Goal: Complete application form: Complete application form

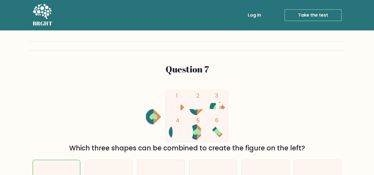
click at [314, 15] on link "Take the test" at bounding box center [312, 15] width 57 height 12
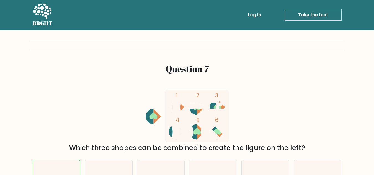
scroll to position [1, 0]
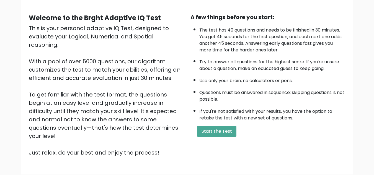
scroll to position [51, 0]
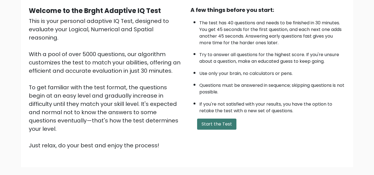
click at [211, 120] on button "Start the Test" at bounding box center [216, 124] width 39 height 11
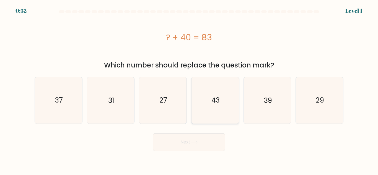
click at [210, 105] on icon "43" at bounding box center [215, 100] width 46 height 46
click at [189, 89] on input "d. 43" at bounding box center [189, 88] width 0 height 1
radio input "true"
click at [195, 136] on button "Next" at bounding box center [189, 142] width 72 height 18
click at [191, 146] on button "Next" at bounding box center [189, 142] width 72 height 18
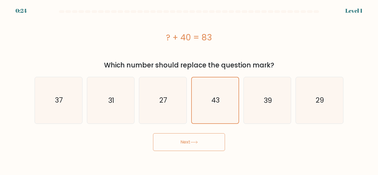
click at [191, 146] on button "Next" at bounding box center [189, 142] width 72 height 18
click at [153, 133] on button "Next" at bounding box center [189, 142] width 72 height 18
click at [191, 146] on button "Next" at bounding box center [189, 142] width 72 height 18
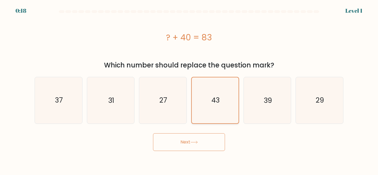
click at [219, 107] on icon "43" at bounding box center [215, 100] width 46 height 46
click at [189, 89] on input "d. 43" at bounding box center [189, 88] width 0 height 1
click at [219, 107] on icon "43" at bounding box center [215, 100] width 46 height 46
click at [189, 89] on input "d. 43" at bounding box center [189, 88] width 0 height 1
click at [188, 145] on button "Next" at bounding box center [189, 142] width 72 height 18
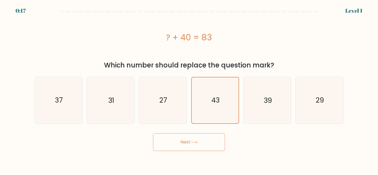
click at [188, 145] on button "Next" at bounding box center [189, 142] width 72 height 18
click at [188, 146] on button "Next" at bounding box center [189, 142] width 72 height 18
click at [193, 138] on button "Next" at bounding box center [189, 142] width 72 height 18
click at [219, 109] on icon "43" at bounding box center [215, 100] width 46 height 46
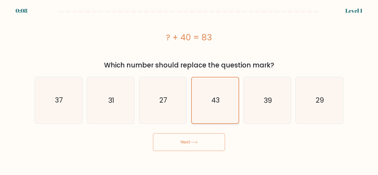
click at [189, 89] on input "d. 43" at bounding box center [189, 88] width 0 height 1
click at [201, 135] on button "Next" at bounding box center [189, 142] width 72 height 18
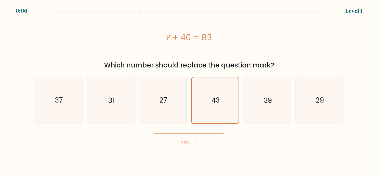
click at [201, 135] on button "Next" at bounding box center [189, 142] width 72 height 18
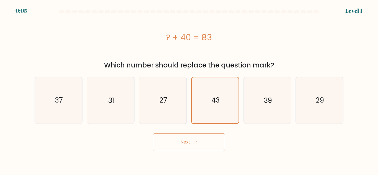
click at [201, 135] on button "Next" at bounding box center [189, 142] width 72 height 18
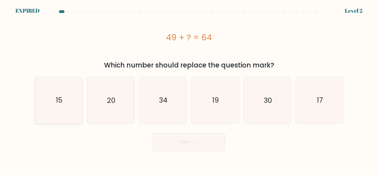
click at [67, 99] on icon "15" at bounding box center [58, 100] width 46 height 46
click at [189, 89] on input "a. 15" at bounding box center [189, 88] width 0 height 1
radio input "true"
click at [179, 141] on button "Next" at bounding box center [189, 142] width 72 height 18
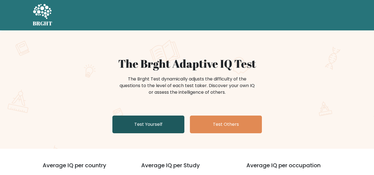
click at [128, 123] on link "Test Yourself" at bounding box center [148, 125] width 72 height 18
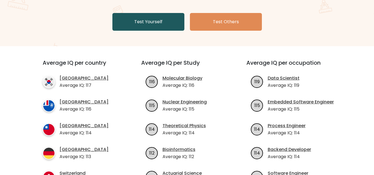
scroll to position [103, 0]
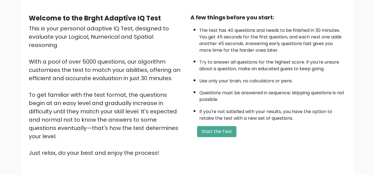
scroll to position [44, 0]
click at [200, 131] on button "Start the Test" at bounding box center [216, 131] width 39 height 11
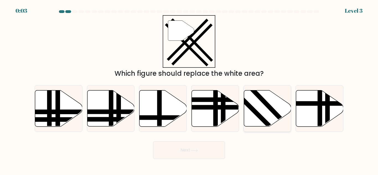
click at [257, 115] on line at bounding box center [277, 134] width 75 height 75
click at [189, 89] on input "e." at bounding box center [189, 88] width 0 height 1
radio input "true"
click at [196, 148] on button "Next" at bounding box center [189, 150] width 72 height 18
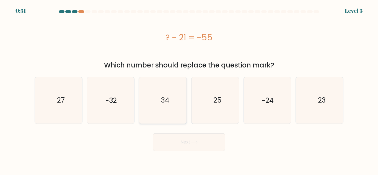
click at [173, 111] on icon "-34" at bounding box center [163, 100] width 46 height 46
click at [189, 89] on input "c. -34" at bounding box center [189, 88] width 0 height 1
radio input "true"
click at [178, 141] on button "Next" at bounding box center [189, 142] width 72 height 18
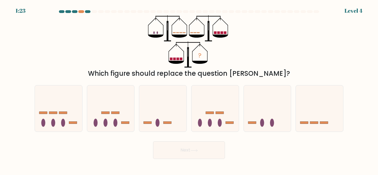
click at [178, 141] on div "Next" at bounding box center [188, 149] width 315 height 20
click at [203, 123] on icon at bounding box center [214, 108] width 47 height 39
click at [189, 89] on input "d." at bounding box center [189, 88] width 0 height 1
radio input "true"
click at [184, 155] on button "Next" at bounding box center [189, 150] width 72 height 18
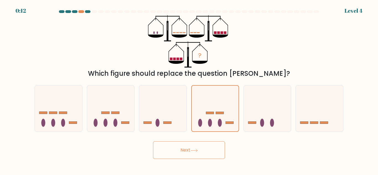
click at [184, 155] on button "Next" at bounding box center [189, 150] width 72 height 18
click at [170, 151] on button "Next" at bounding box center [189, 150] width 72 height 18
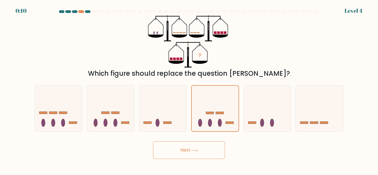
click at [170, 151] on button "Next" at bounding box center [189, 150] width 72 height 18
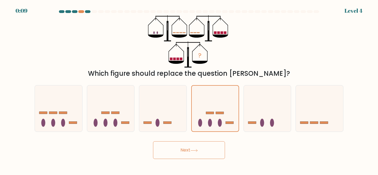
click at [170, 151] on button "Next" at bounding box center [189, 150] width 72 height 18
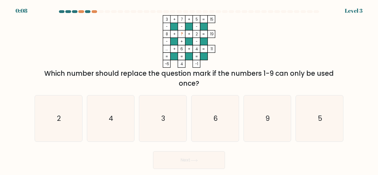
click at [170, 151] on div "Next" at bounding box center [188, 159] width 315 height 20
click at [268, 115] on text "9" at bounding box center [268, 119] width 4 height 10
click at [189, 89] on input "e. 9" at bounding box center [189, 88] width 0 height 1
radio input "true"
click at [204, 165] on button "Next" at bounding box center [189, 160] width 72 height 18
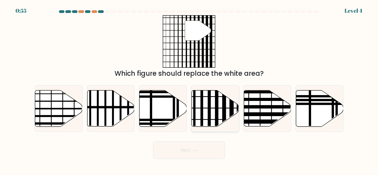
click at [213, 116] on icon at bounding box center [215, 108] width 47 height 36
click at [189, 89] on input "d." at bounding box center [189, 88] width 0 height 1
radio input "true"
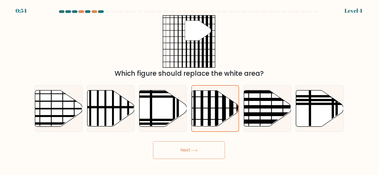
click at [204, 150] on button "Next" at bounding box center [189, 150] width 72 height 18
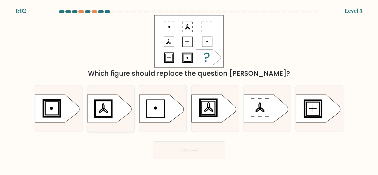
click at [121, 106] on icon at bounding box center [109, 109] width 44 height 28
click at [189, 89] on input "b." at bounding box center [189, 88] width 0 height 1
radio input "true"
click at [211, 110] on icon at bounding box center [214, 109] width 44 height 28
click at [189, 89] on input "d." at bounding box center [189, 88] width 0 height 1
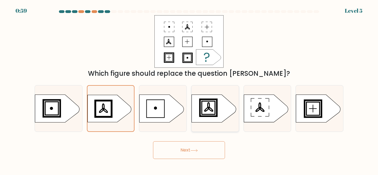
radio input "true"
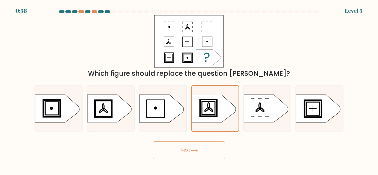
click at [189, 152] on button "Next" at bounding box center [189, 150] width 72 height 18
click at [165, 152] on button "Next" at bounding box center [189, 150] width 72 height 18
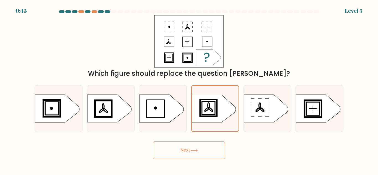
click at [165, 152] on button "Next" at bounding box center [189, 150] width 72 height 18
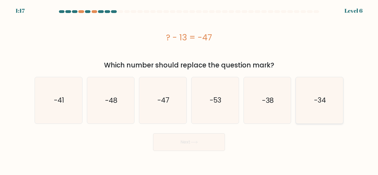
click at [308, 105] on icon "-34" at bounding box center [319, 100] width 46 height 46
click at [189, 89] on input "f. -34" at bounding box center [189, 88] width 0 height 1
radio input "true"
click at [198, 147] on button "Next" at bounding box center [189, 142] width 72 height 18
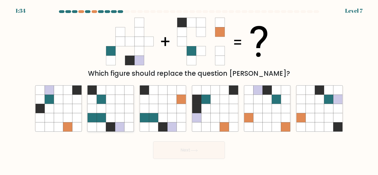
click at [117, 108] on icon at bounding box center [119, 108] width 9 height 9
click at [189, 89] on input "b." at bounding box center [189, 88] width 0 height 1
radio input "true"
click at [189, 154] on button "Next" at bounding box center [189, 150] width 72 height 18
click at [159, 119] on icon at bounding box center [162, 117] width 9 height 9
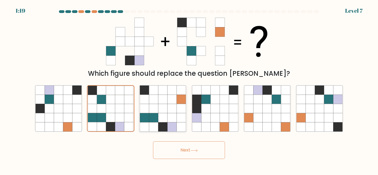
click at [189, 89] on input "c." at bounding box center [189, 88] width 0 height 1
radio input "true"
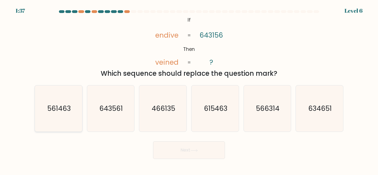
click at [36, 104] on icon "561463" at bounding box center [58, 108] width 46 height 46
click at [189, 89] on input "a. 561463" at bounding box center [189, 88] width 0 height 1
radio input "true"
click at [169, 138] on form "If ?" at bounding box center [189, 84] width 378 height 149
click at [170, 151] on button "Next" at bounding box center [189, 150] width 72 height 18
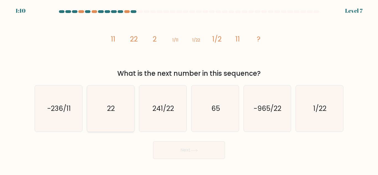
click at [93, 116] on icon "22" at bounding box center [110, 108] width 46 height 46
click at [189, 89] on input "b. 22" at bounding box center [189, 88] width 0 height 1
radio input "true"
click at [166, 150] on button "Next" at bounding box center [189, 150] width 72 height 18
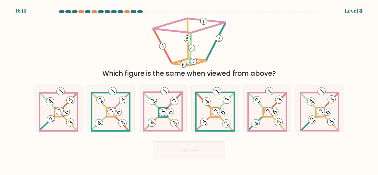
click at [166, 150] on button "Next" at bounding box center [189, 150] width 72 height 18
click at [324, 115] on icon at bounding box center [320, 108] width 40 height 46
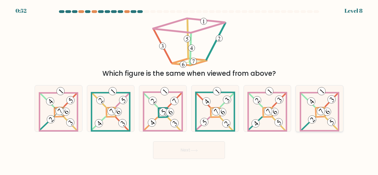
click at [189, 89] on input "f." at bounding box center [189, 88] width 0 height 1
radio input "true"
click at [212, 148] on button "Next" at bounding box center [189, 150] width 72 height 18
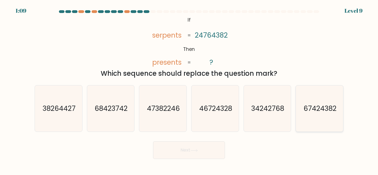
click at [302, 107] on icon "67424382" at bounding box center [319, 108] width 46 height 46
click at [189, 89] on input "f. 67424382" at bounding box center [189, 88] width 0 height 1
radio input "true"
click at [185, 150] on button "Next" at bounding box center [189, 150] width 72 height 18
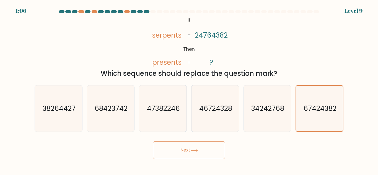
click at [185, 150] on button "Next" at bounding box center [189, 150] width 72 height 18
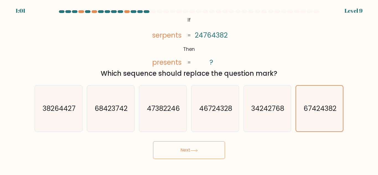
click at [185, 150] on button "Next" at bounding box center [189, 150] width 72 height 18
click at [166, 149] on button "Next" at bounding box center [189, 150] width 72 height 18
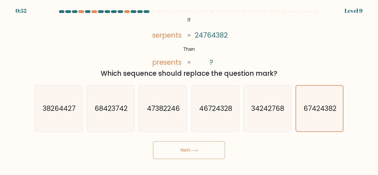
click at [166, 149] on button "Next" at bounding box center [189, 150] width 72 height 18
click at [127, 151] on div "Next" at bounding box center [188, 149] width 315 height 20
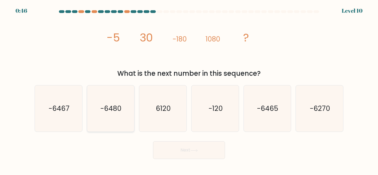
click at [107, 116] on icon "-6480" at bounding box center [110, 108] width 46 height 46
click at [189, 89] on input "b. -6480" at bounding box center [189, 88] width 0 height 1
radio input "true"
click at [194, 153] on button "Next" at bounding box center [189, 150] width 72 height 18
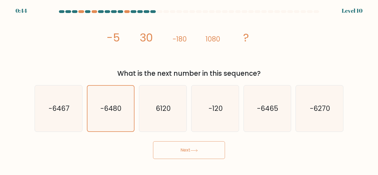
click at [194, 153] on button "Next" at bounding box center [189, 150] width 72 height 18
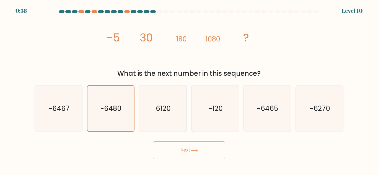
click at [194, 153] on button "Next" at bounding box center [189, 150] width 72 height 18
click at [134, 148] on div "Next" at bounding box center [188, 149] width 315 height 20
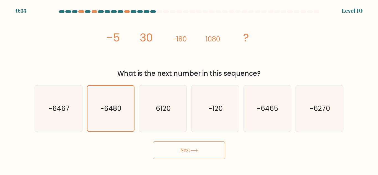
click at [174, 151] on button "Next" at bounding box center [189, 150] width 72 height 18
click at [153, 141] on button "Next" at bounding box center [189, 150] width 72 height 18
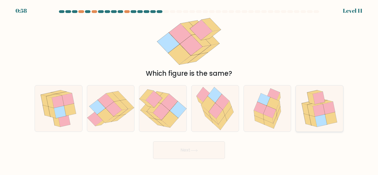
click at [327, 115] on icon at bounding box center [331, 118] width 12 height 12
click at [189, 89] on input "f." at bounding box center [189, 88] width 0 height 1
radio input "true"
click at [213, 149] on button "Next" at bounding box center [189, 150] width 72 height 18
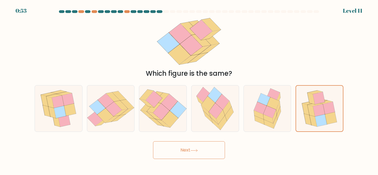
click at [213, 149] on button "Next" at bounding box center [189, 150] width 72 height 18
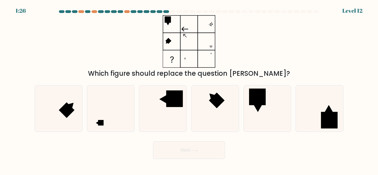
click at [213, 149] on button "Next" at bounding box center [189, 150] width 72 height 18
click at [244, 151] on div "Next" at bounding box center [188, 149] width 315 height 20
click at [115, 106] on icon at bounding box center [110, 108] width 46 height 46
click at [189, 89] on input "b." at bounding box center [189, 88] width 0 height 1
radio input "true"
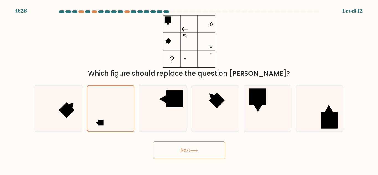
click at [164, 149] on button "Next" at bounding box center [189, 150] width 72 height 18
click at [164, 154] on button "Next" at bounding box center [189, 150] width 72 height 18
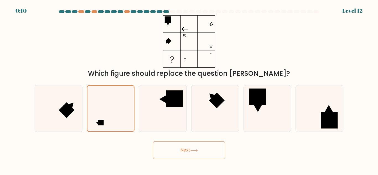
click at [164, 154] on button "Next" at bounding box center [189, 150] width 72 height 18
click at [184, 157] on button "Next" at bounding box center [189, 150] width 72 height 18
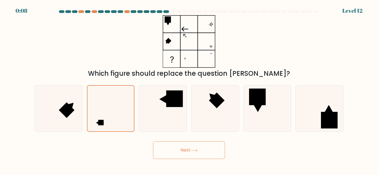
click at [184, 157] on button "Next" at bounding box center [189, 150] width 72 height 18
click at [177, 148] on button "Next" at bounding box center [189, 150] width 72 height 18
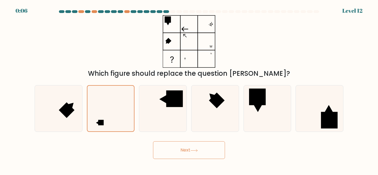
click at [177, 148] on button "Next" at bounding box center [189, 150] width 72 height 18
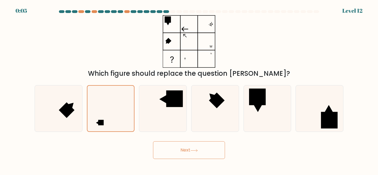
click at [177, 148] on button "Next" at bounding box center [189, 150] width 72 height 18
click at [153, 141] on button "Next" at bounding box center [189, 150] width 72 height 18
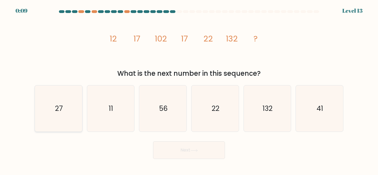
click at [57, 106] on text "27" at bounding box center [59, 109] width 8 height 10
click at [189, 89] on input "a. 27" at bounding box center [189, 88] width 0 height 1
radio input "true"
click at [222, 121] on icon "22" at bounding box center [215, 108] width 46 height 46
click at [189, 89] on input "d. 22" at bounding box center [189, 88] width 0 height 1
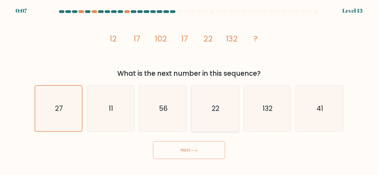
radio input "true"
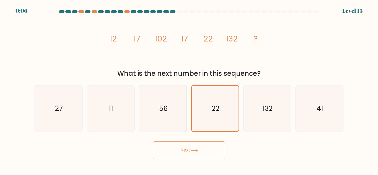
click at [210, 147] on button "Next" at bounding box center [189, 150] width 72 height 18
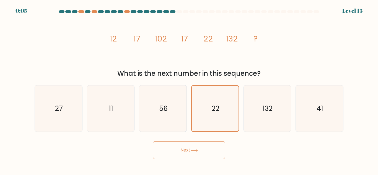
click at [210, 147] on button "Next" at bounding box center [189, 150] width 72 height 18
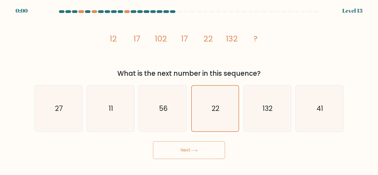
click at [212, 152] on button "Next" at bounding box center [189, 150] width 72 height 18
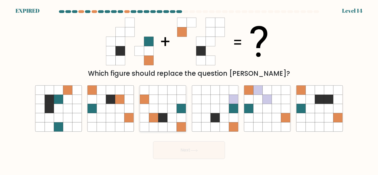
click at [162, 126] on icon at bounding box center [162, 127] width 9 height 9
click at [189, 89] on input "c." at bounding box center [189, 88] width 0 height 1
radio input "true"
click at [162, 154] on button "Next" at bounding box center [189, 150] width 72 height 18
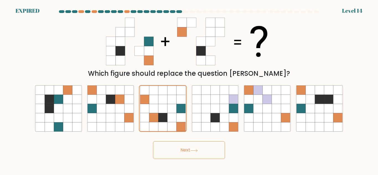
click at [162, 154] on button "Next" at bounding box center [189, 150] width 72 height 18
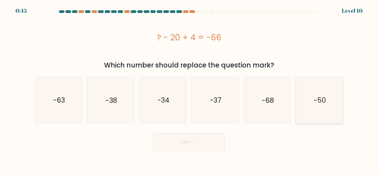
click at [323, 101] on text "-50" at bounding box center [320, 100] width 12 height 10
click at [189, 89] on input "f. -50" at bounding box center [189, 88] width 0 height 1
radio input "true"
click at [206, 142] on button "Next" at bounding box center [189, 142] width 72 height 18
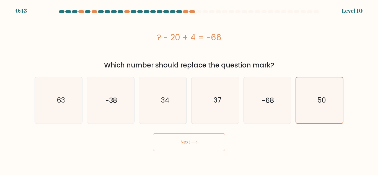
click at [206, 142] on button "Next" at bounding box center [189, 142] width 72 height 18
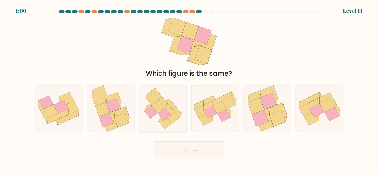
click at [160, 107] on icon at bounding box center [158, 106] width 13 height 13
click at [189, 89] on input "c." at bounding box center [189, 88] width 0 height 1
radio input "true"
click at [184, 149] on button "Next" at bounding box center [189, 150] width 72 height 18
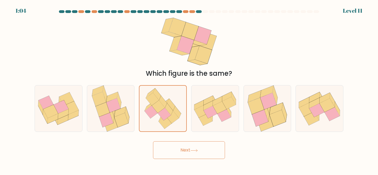
click at [184, 149] on button "Next" at bounding box center [189, 150] width 72 height 18
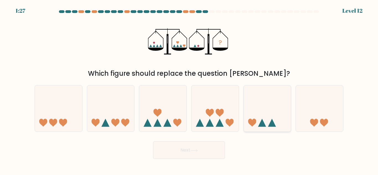
click at [260, 121] on icon at bounding box center [267, 108] width 47 height 39
click at [189, 89] on input "e." at bounding box center [189, 88] width 0 height 1
radio input "true"
click at [199, 143] on button "Next" at bounding box center [189, 150] width 72 height 18
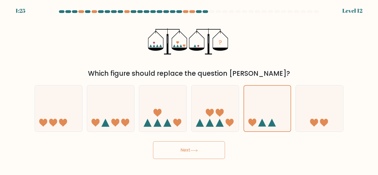
click at [199, 143] on button "Next" at bounding box center [189, 150] width 72 height 18
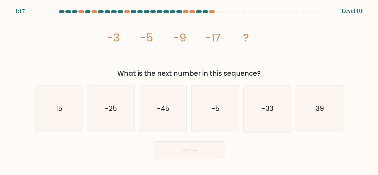
click at [274, 97] on icon "-33" at bounding box center [267, 108] width 46 height 46
click at [189, 89] on input "e. -33" at bounding box center [189, 88] width 0 height 1
radio input "true"
click at [208, 154] on button "Next" at bounding box center [189, 150] width 72 height 18
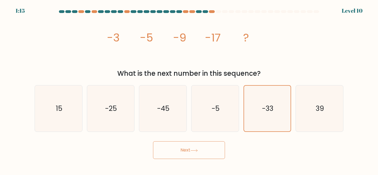
click at [208, 154] on button "Next" at bounding box center [189, 150] width 72 height 18
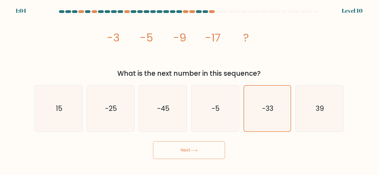
click at [208, 154] on button "Next" at bounding box center [189, 150] width 72 height 18
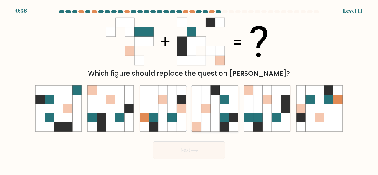
click at [216, 112] on icon at bounding box center [215, 108] width 9 height 9
click at [189, 89] on input "d." at bounding box center [189, 88] width 0 height 1
radio input "true"
click at [189, 152] on button "Next" at bounding box center [189, 150] width 72 height 18
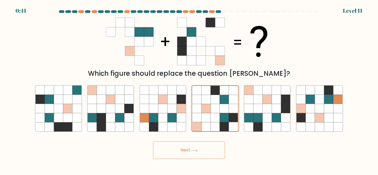
click at [189, 152] on button "Next" at bounding box center [189, 150] width 72 height 18
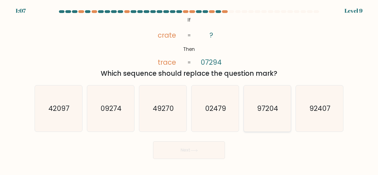
click at [263, 116] on icon "97204" at bounding box center [267, 108] width 46 height 46
click at [189, 89] on input "e. 97204" at bounding box center [189, 88] width 0 height 1
radio input "true"
click at [211, 152] on button "Next" at bounding box center [189, 150] width 72 height 18
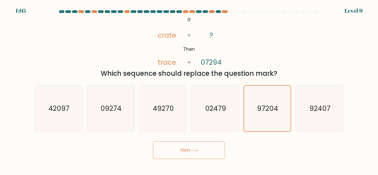
click at [211, 152] on button "Next" at bounding box center [189, 150] width 72 height 18
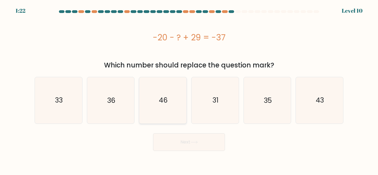
click at [168, 117] on icon "46" at bounding box center [163, 100] width 46 height 46
click at [189, 89] on input "c. 46" at bounding box center [189, 88] width 0 height 1
radio input "true"
click at [165, 136] on button "Next" at bounding box center [189, 142] width 72 height 18
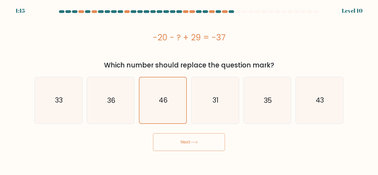
click at [165, 136] on button "Next" at bounding box center [189, 142] width 72 height 18
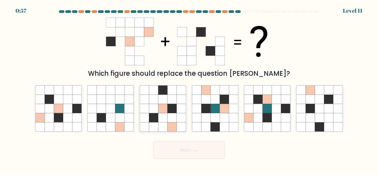
click at [164, 113] on icon at bounding box center [162, 117] width 9 height 9
click at [189, 89] on input "c." at bounding box center [189, 88] width 0 height 1
radio input "true"
click at [180, 154] on button "Next" at bounding box center [189, 150] width 72 height 18
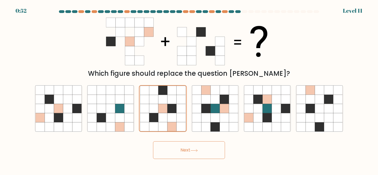
click at [180, 154] on button "Next" at bounding box center [189, 150] width 72 height 18
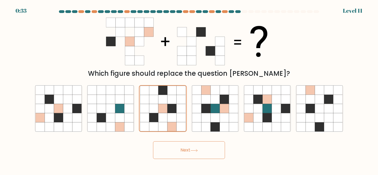
click at [180, 154] on button "Next" at bounding box center [189, 150] width 72 height 18
click at [164, 156] on button "Next" at bounding box center [189, 150] width 72 height 18
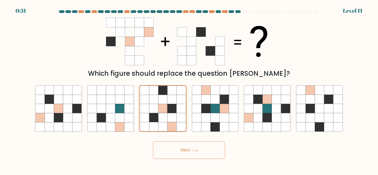
click at [164, 156] on button "Next" at bounding box center [189, 150] width 72 height 18
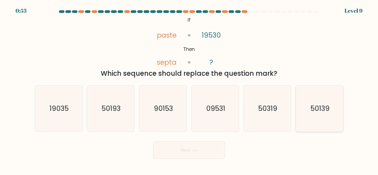
click at [316, 100] on icon "50139" at bounding box center [319, 108] width 46 height 46
click at [189, 89] on input "f. 50139" at bounding box center [189, 88] width 0 height 1
radio input "true"
click at [212, 150] on button "Next" at bounding box center [189, 150] width 72 height 18
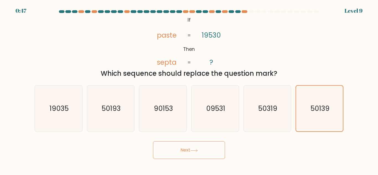
click at [212, 150] on button "Next" at bounding box center [189, 150] width 72 height 18
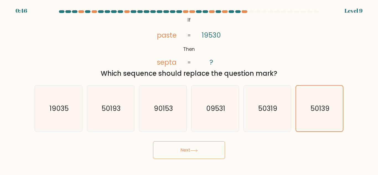
click at [212, 150] on button "Next" at bounding box center [189, 150] width 72 height 18
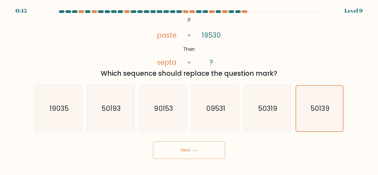
click at [212, 150] on button "Next" at bounding box center [189, 150] width 72 height 18
